Goal: Communication & Community: Answer question/provide support

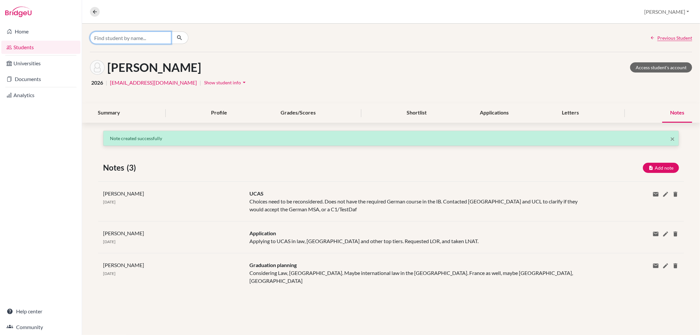
click at [160, 38] on input "Find student by name..." at bounding box center [130, 37] width 81 height 12
type input "liyan"
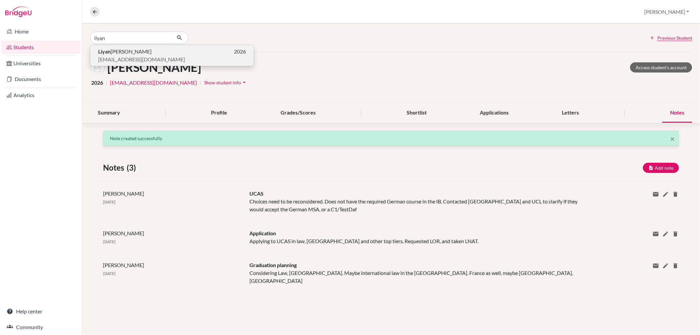
click at [157, 56] on p "[EMAIL_ADDRESS][DOMAIN_NAME]" at bounding box center [172, 59] width 148 height 8
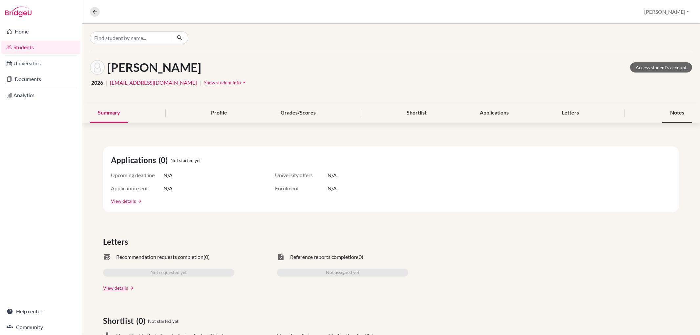
click at [681, 113] on div "Notes" at bounding box center [677, 112] width 30 height 19
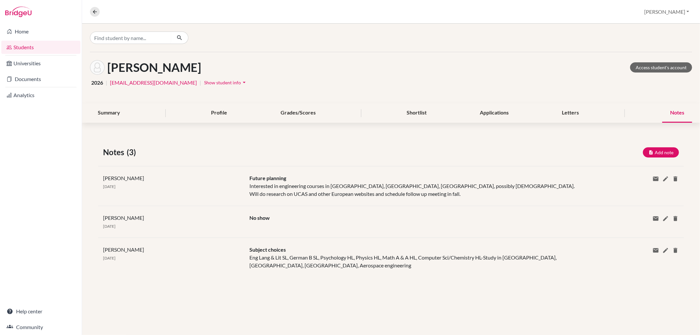
click at [673, 112] on div "Notes" at bounding box center [677, 112] width 30 height 19
click at [663, 153] on button "Add note" at bounding box center [660, 152] width 36 height 10
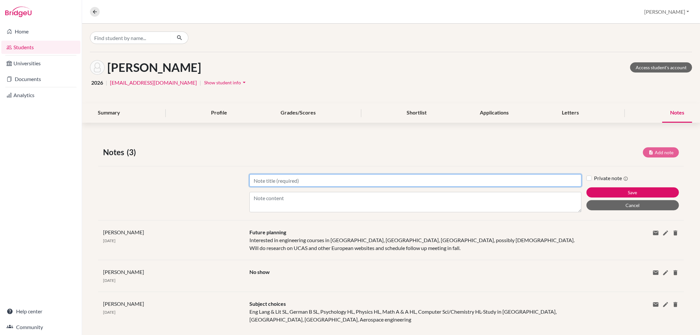
click at [352, 178] on input "Title" at bounding box center [415, 180] width 332 height 12
type input "Future planning"
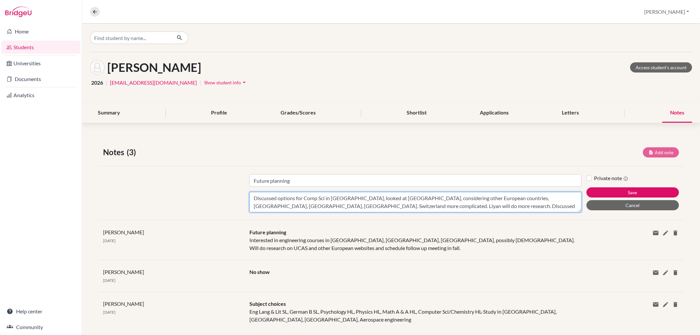
scroll to position [5, 0]
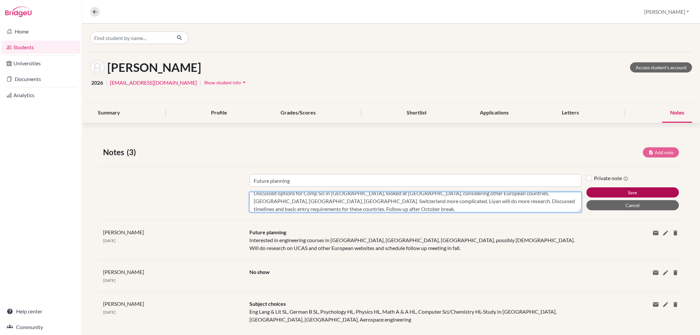
type textarea "Discussed options for Comp Sci in [GEOGRAPHIC_DATA], looked at [GEOGRAPHIC_DATA…"
click at [651, 190] on button "Save" at bounding box center [632, 192] width 92 height 10
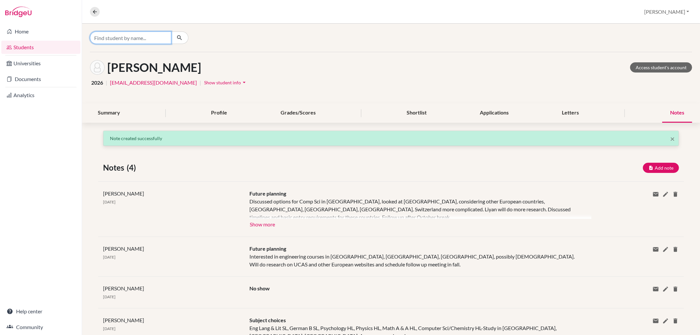
click at [134, 32] on input "Find student by name..." at bounding box center [130, 37] width 81 height 12
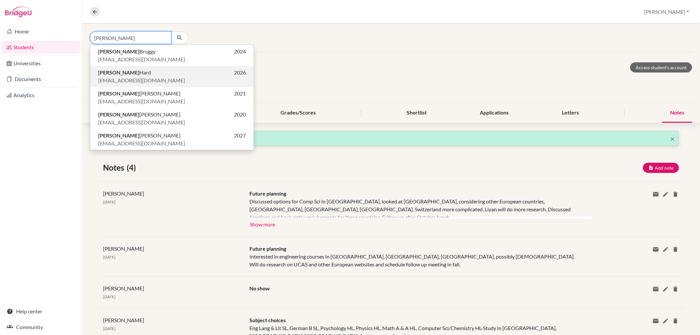
type input "[PERSON_NAME]"
click at [125, 73] on p "[PERSON_NAME] 2026" at bounding box center [172, 73] width 148 height 8
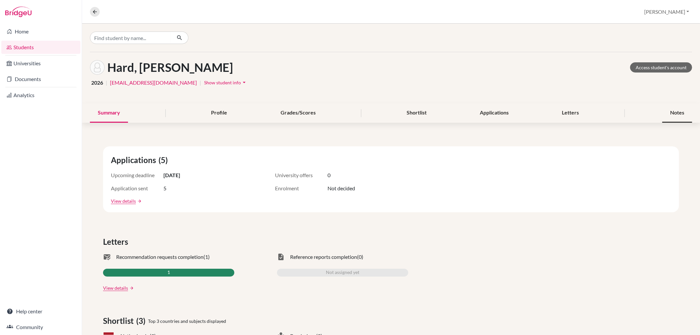
click at [680, 111] on div "Notes" at bounding box center [677, 112] width 30 height 19
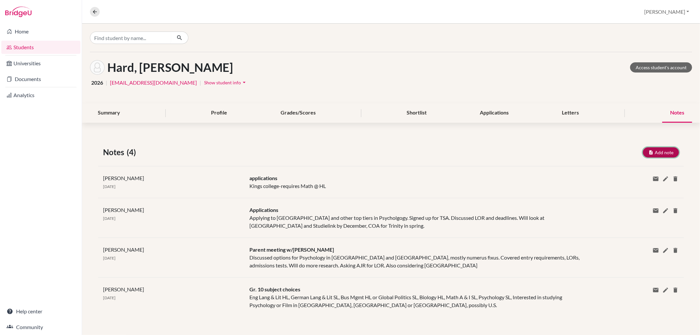
click at [658, 151] on button "Add note" at bounding box center [660, 152] width 36 height 10
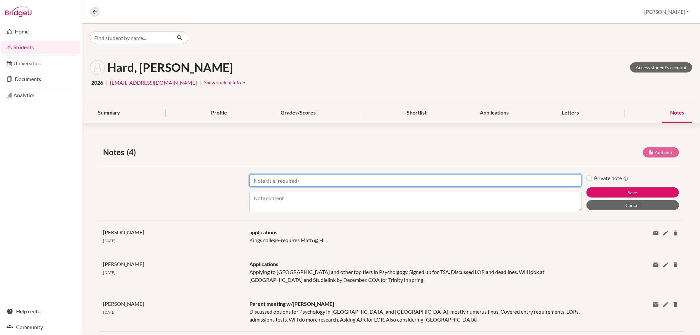
click at [368, 178] on input "Title" at bounding box center [415, 180] width 332 height 12
type input "Applications"
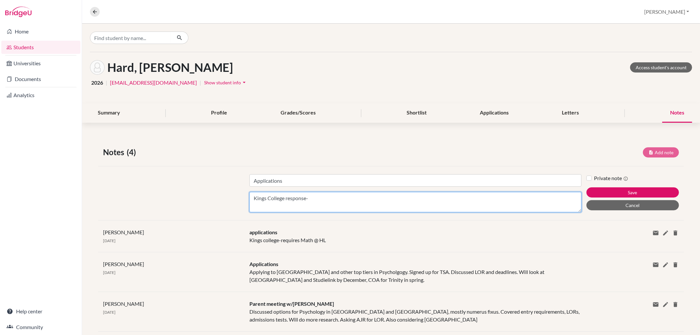
paste textarea "36 points overall or an aggregate score of 18 from three Higher Levels Must inc…"
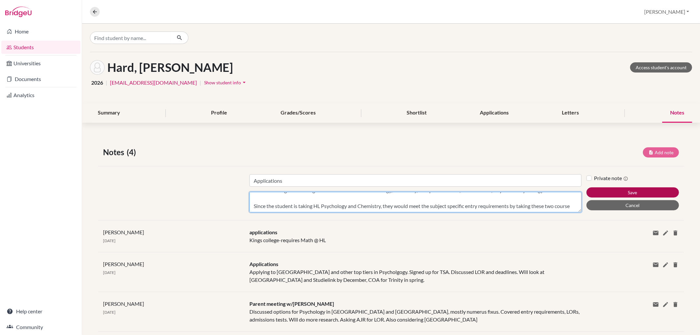
type textarea "Kings College response-36 points overall or an aggregate score of 18 from three…"
click at [610, 189] on button "Save" at bounding box center [632, 192] width 92 height 10
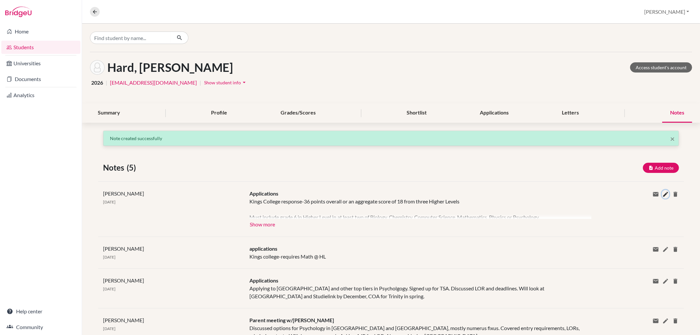
click at [662, 193] on icon at bounding box center [665, 194] width 7 height 7
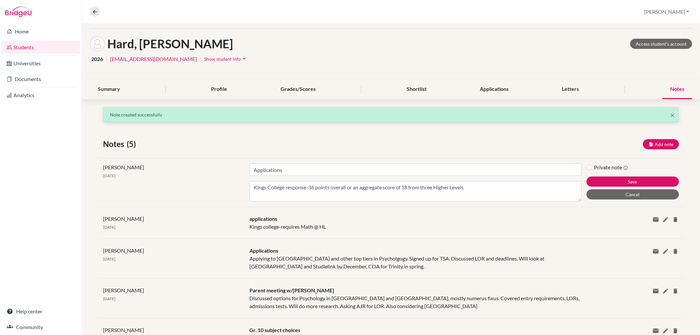
scroll to position [36, 0]
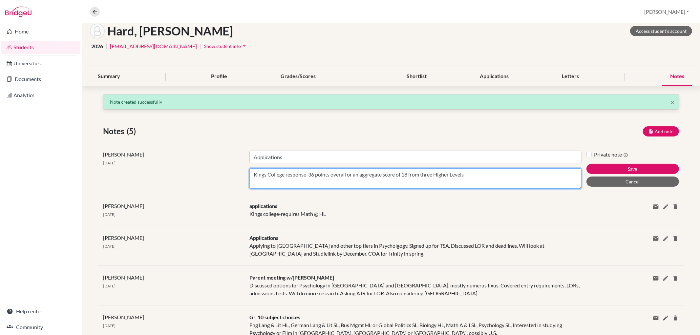
click at [519, 178] on textarea "Kings College response-36 points overall or an aggregate score of 18 from three…" at bounding box center [415, 178] width 332 height 20
click at [573, 186] on textarea "Kings College response-36 points overall or an aggregate score of 18 from three…" at bounding box center [415, 178] width 332 height 20
click at [573, 183] on textarea "Kings College response-36 points overall or an aggregate score of 18 from three…" at bounding box center [415, 178] width 332 height 20
click at [513, 173] on textarea "Kings College response-36 points overall or an aggregate score of 18 from three…" at bounding box center [415, 178] width 332 height 20
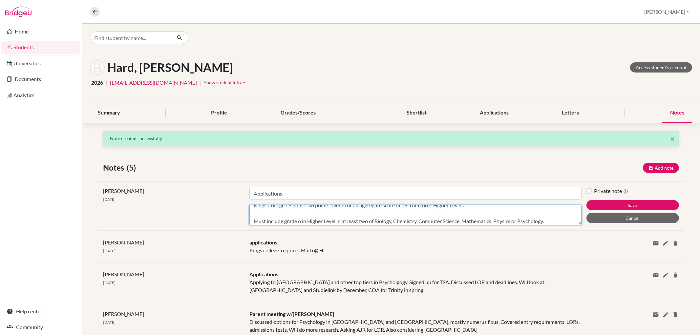
scroll to position [0, 0]
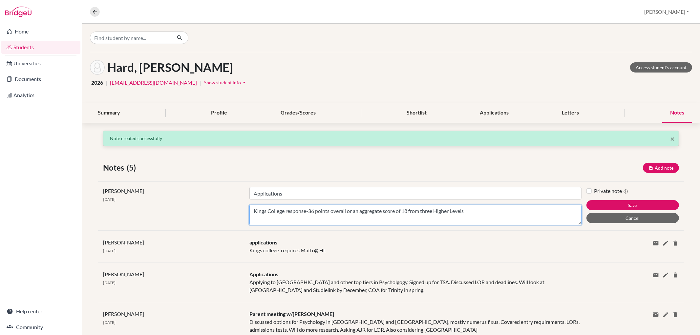
click at [257, 221] on textarea "Kings College response-36 points overall or an aggregate score of 18 from three…" at bounding box center [415, 215] width 332 height 20
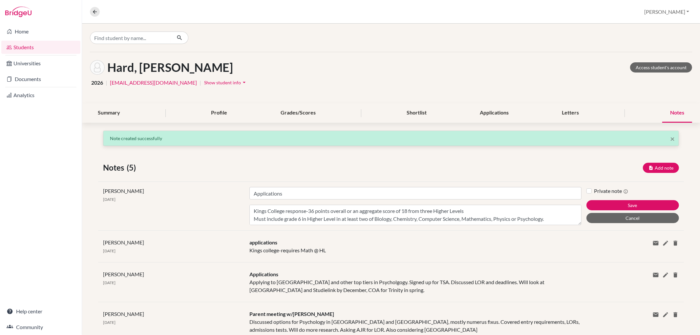
click at [575, 225] on div "[PERSON_NAME] [DATE] Title Applications Content Kings College response-36 point…" at bounding box center [390, 205] width 585 height 49
click at [575, 222] on textarea "Kings College response-36 points overall or an aggregate score of 18 from three…" at bounding box center [415, 215] width 332 height 20
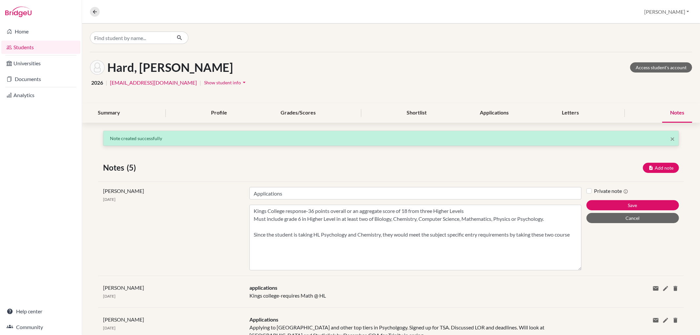
drag, startPoint x: 575, startPoint y: 222, endPoint x: 605, endPoint y: 329, distance: 111.8
click at [605, 329] on div "× Note created successfully Notes (5) Add note Title Content Private note Save …" at bounding box center [391, 287] width 618 height 312
click at [253, 234] on textarea "Kings College response-36 points overall or an aggregate score of 18 from three…" at bounding box center [415, 238] width 332 height 66
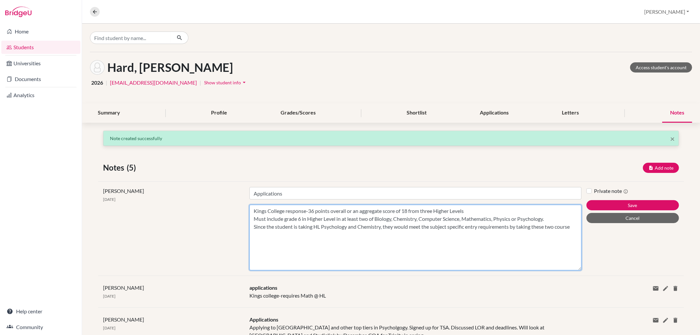
click at [276, 236] on textarea "Kings College response-36 points overall or an aggregate score of 18 from three…" at bounding box center [415, 238] width 332 height 66
paste textarea "This programme will accept Mathematics 'Analysis and Approaches' or ‘Applicatio…"
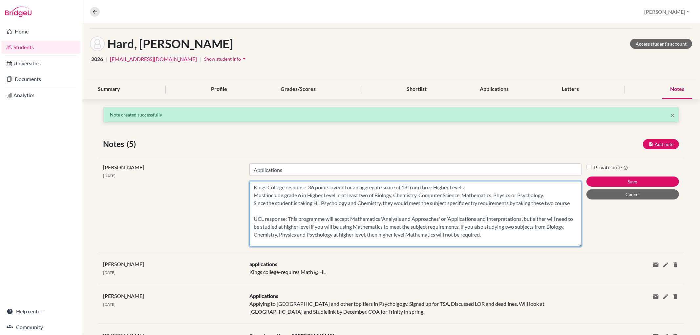
scroll to position [36, 0]
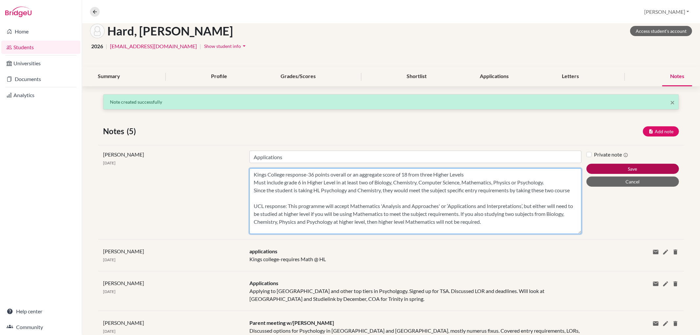
type textarea "Kings College response-36 points overall or an aggregate score of 18 from three…"
click at [621, 165] on button "Save" at bounding box center [632, 169] width 92 height 10
